Goal: Go to known website: Access a specific website the user already knows

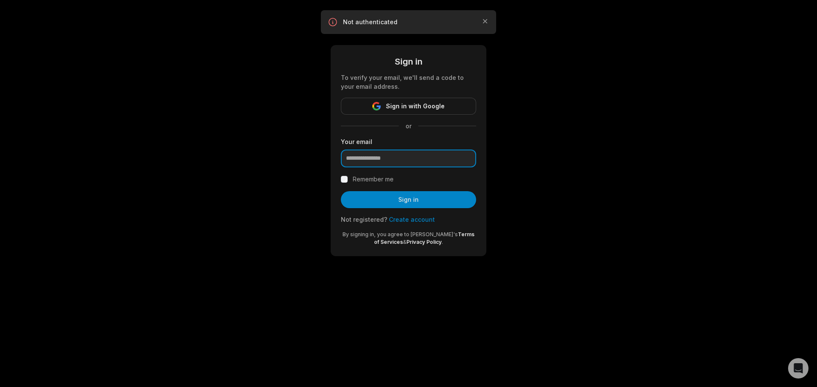
click at [369, 159] on input "email" at bounding box center [408, 159] width 135 height 18
type input "**********"
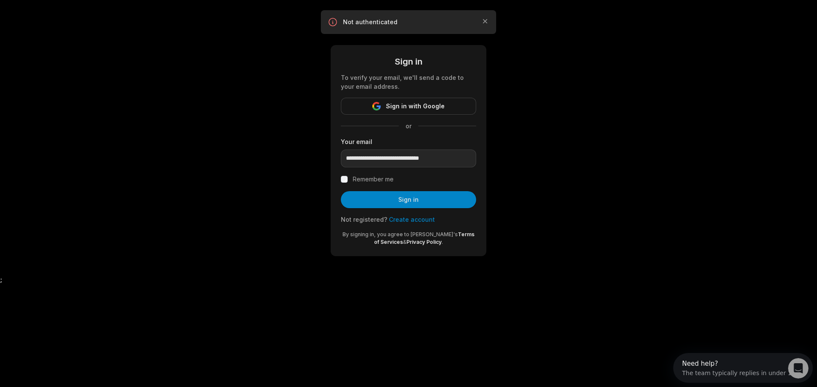
click at [343, 174] on div "Remember me" at bounding box center [408, 179] width 135 height 10
click at [408, 197] on button "Sign in" at bounding box center [408, 199] width 135 height 17
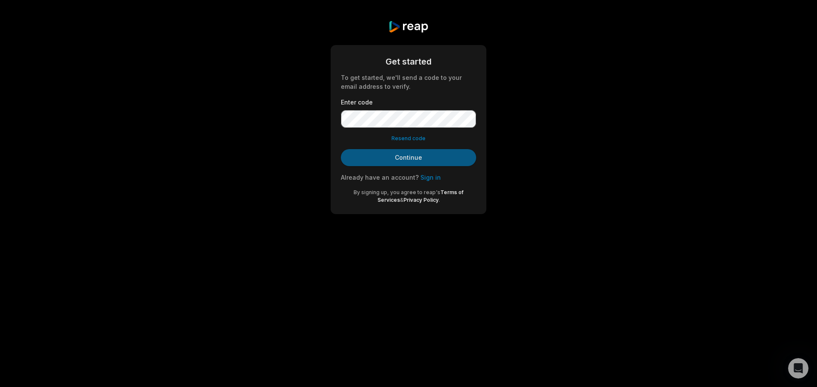
click at [390, 159] on button "Continue" at bounding box center [408, 157] width 135 height 17
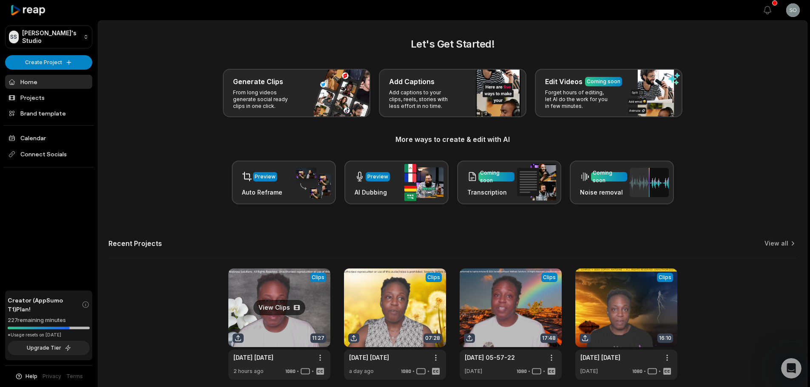
click at [278, 308] on link at bounding box center [279, 324] width 102 height 111
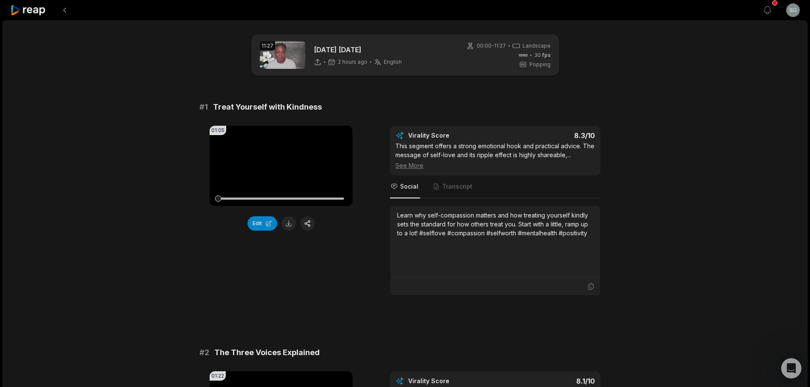
scroll to position [85, 0]
